Goal: Task Accomplishment & Management: Complete application form

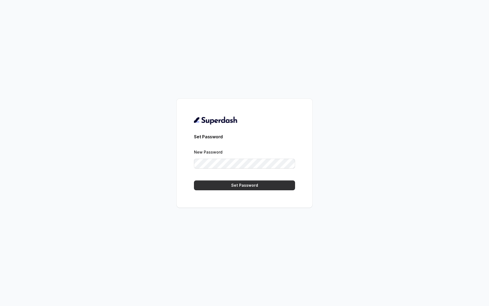
click at [219, 184] on button "Set Password" at bounding box center [244, 185] width 101 height 10
click at [211, 186] on button "Set Password" at bounding box center [244, 185] width 101 height 10
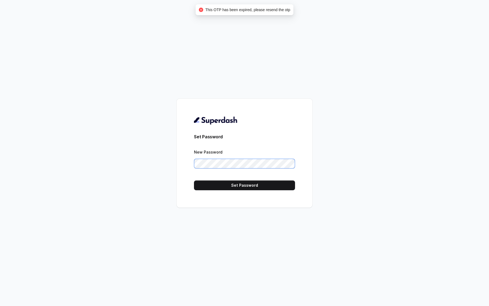
click at [151, 165] on div "Set Password New Password Set Password" at bounding box center [244, 153] width 489 height 306
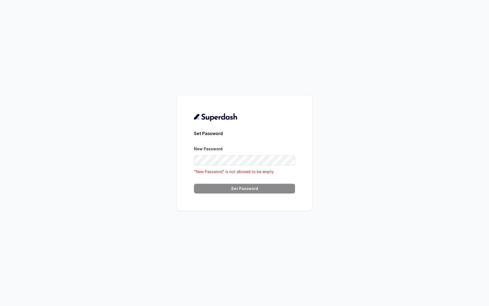
click at [202, 140] on form "Set Password New Password "New Password" is not allowed to be empty Set Password" at bounding box center [244, 161] width 101 height 63
click at [203, 131] on h3 "Set Password" at bounding box center [244, 133] width 101 height 7
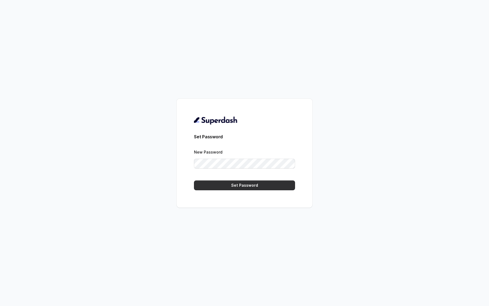
click at [221, 186] on button "Set Password" at bounding box center [244, 185] width 101 height 10
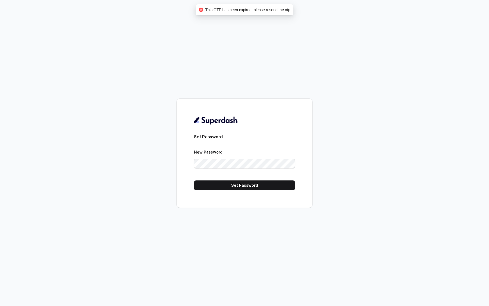
click at [201, 139] on h3 "Set Password" at bounding box center [244, 136] width 101 height 7
click at [195, 146] on form "Set Password New Password Set Password" at bounding box center [244, 161] width 101 height 57
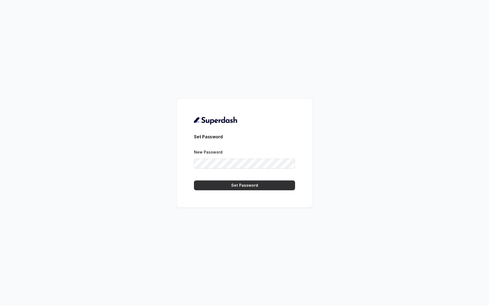
click at [210, 186] on button "Set Password" at bounding box center [244, 185] width 101 height 10
